Goal: Task Accomplishment & Management: Manage account settings

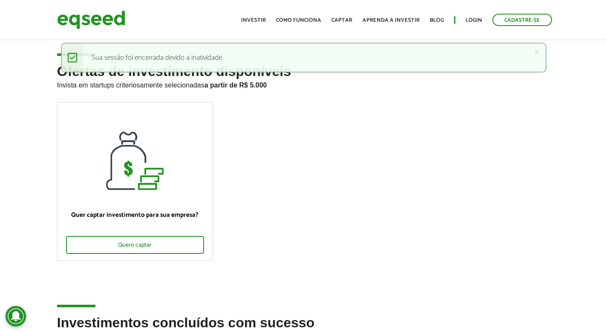
click at [273, 18] on ul "Início Investir Como funciona Captar Aprenda a investir Blog Login Cadastre-se" at bounding box center [397, 20] width 320 height 12
click at [262, 18] on link "Investir" at bounding box center [253, 20] width 25 height 6
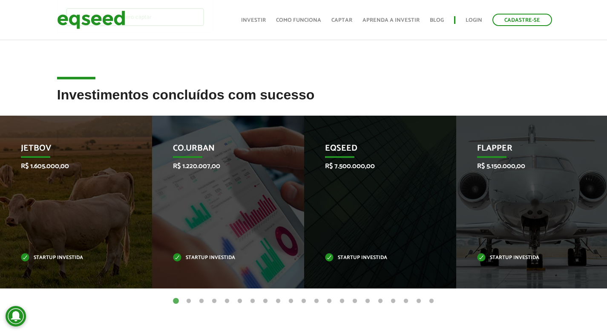
scroll to position [228, 0]
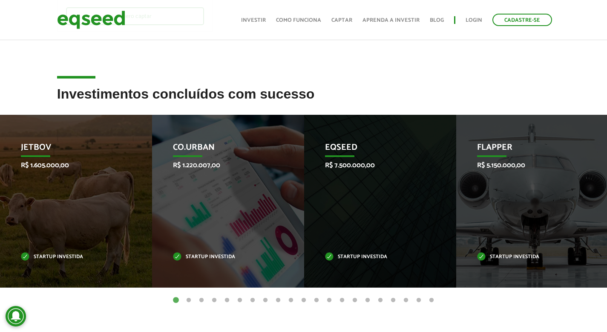
click at [188, 298] on button "2" at bounding box center [189, 300] width 9 height 9
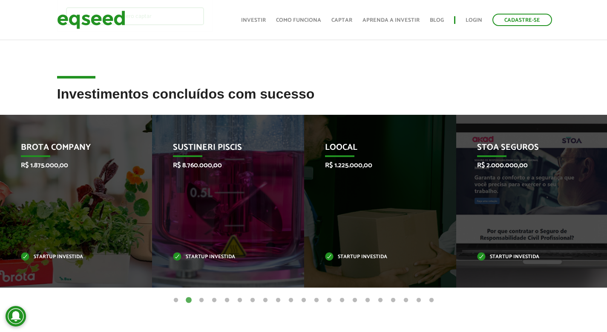
click at [199, 297] on button "3" at bounding box center [201, 300] width 9 height 9
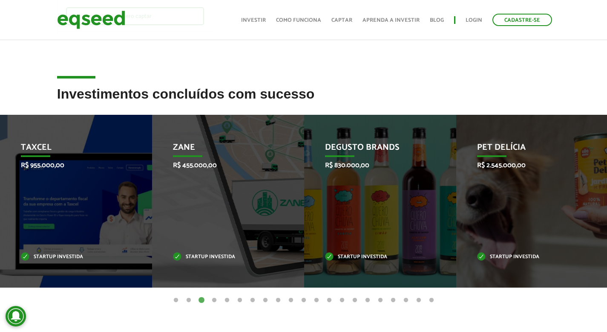
click at [212, 299] on button "4" at bounding box center [214, 300] width 9 height 9
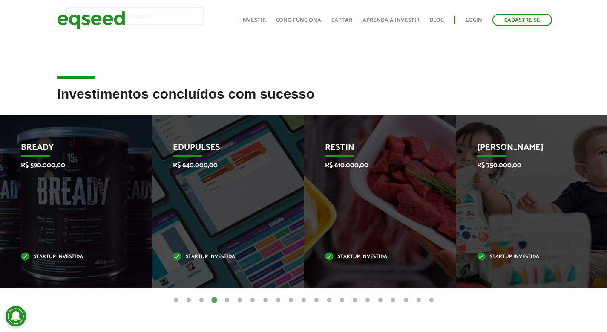
click at [227, 298] on button "5" at bounding box center [227, 300] width 9 height 9
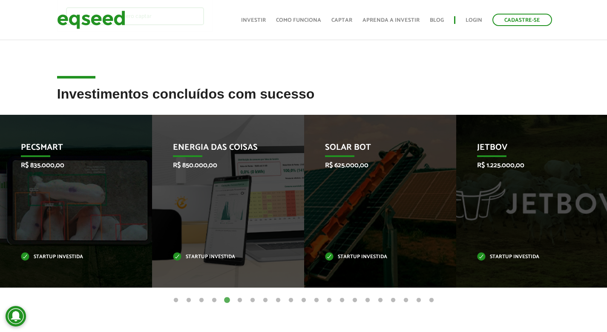
click at [176, 299] on button "1" at bounding box center [176, 300] width 9 height 9
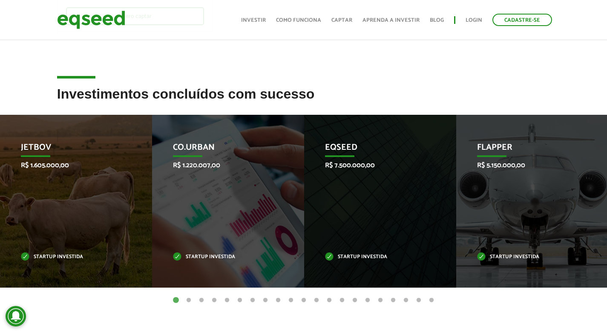
click at [215, 298] on button "4" at bounding box center [214, 300] width 9 height 9
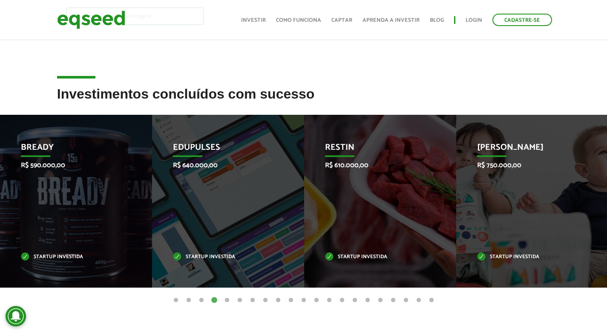
click at [227, 298] on button "5" at bounding box center [227, 300] width 9 height 9
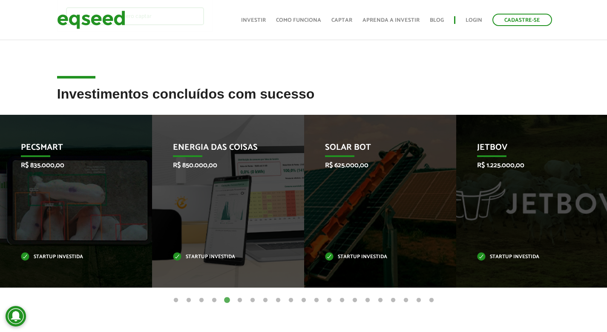
click at [240, 298] on button "6" at bounding box center [240, 300] width 9 height 9
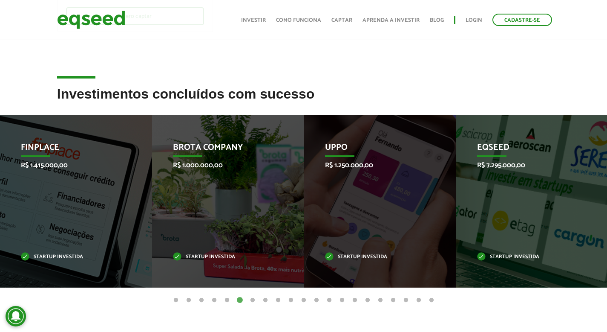
click at [252, 299] on button "7" at bounding box center [253, 300] width 9 height 9
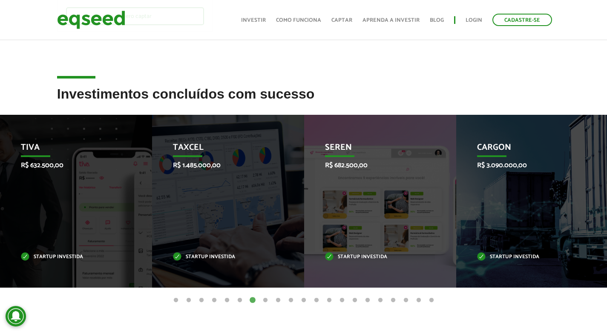
click at [266, 299] on button "8" at bounding box center [265, 300] width 9 height 9
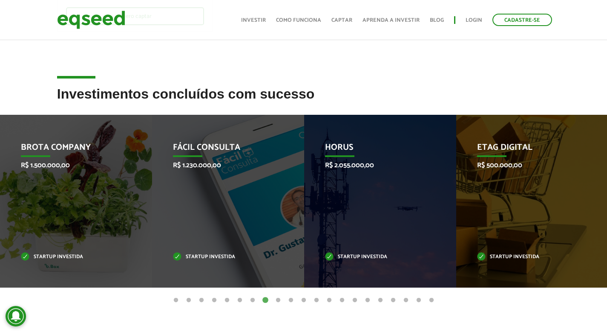
click at [277, 299] on button "9" at bounding box center [278, 300] width 9 height 9
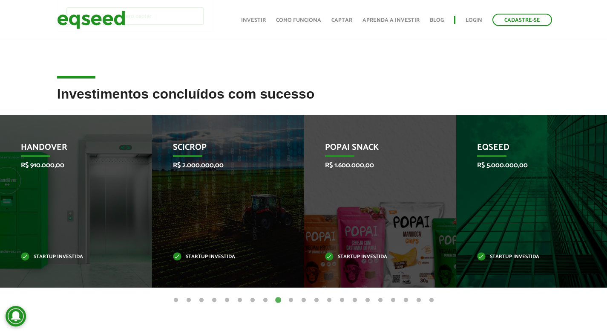
click at [290, 300] on button "10" at bounding box center [291, 300] width 9 height 9
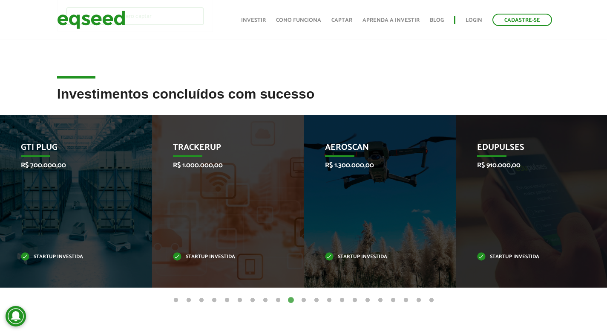
click at [304, 300] on button "11" at bounding box center [304, 300] width 9 height 9
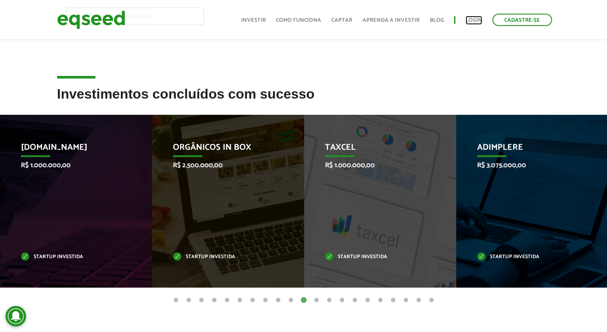
click at [473, 20] on link "Login" at bounding box center [474, 20] width 17 height 6
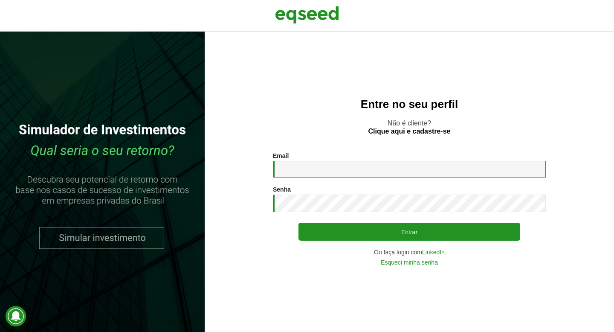
click at [322, 168] on input "Email *" at bounding box center [409, 169] width 273 height 17
type input "**********"
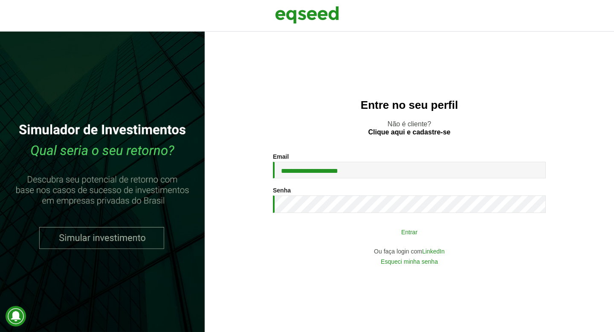
click at [376, 232] on button "Entrar" at bounding box center [409, 231] width 222 height 16
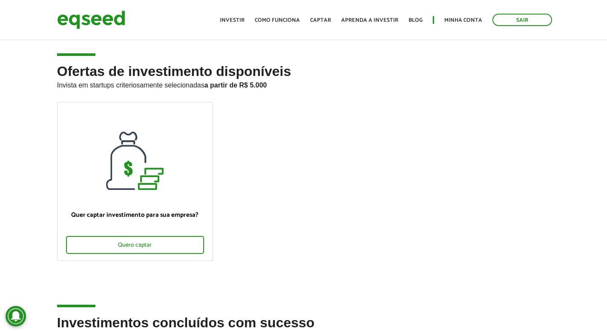
click at [453, 25] on ul "Início Investir Como funciona Captar Aprenda a investir Blog Minha conta Sair" at bounding box center [386, 20] width 341 height 12
click at [453, 21] on link "Minha conta" at bounding box center [464, 20] width 38 height 6
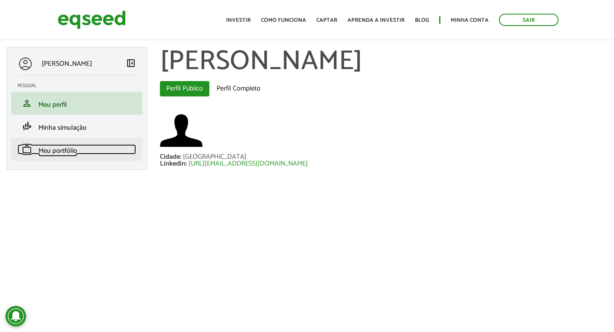
click at [75, 148] on span "Meu portfólio" at bounding box center [57, 151] width 39 height 12
